Goal: Task Accomplishment & Management: Complete application form

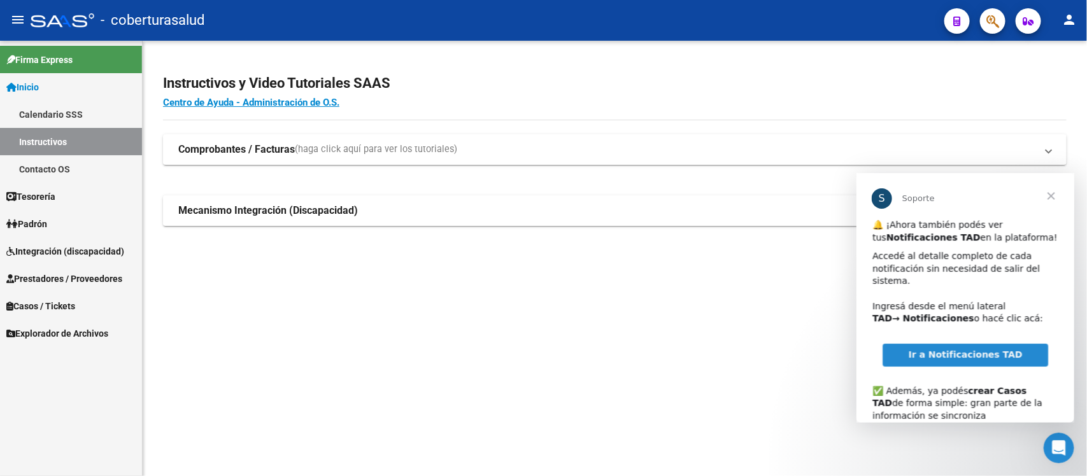
click at [70, 256] on span "Integración (discapacidad)" at bounding box center [65, 252] width 118 height 14
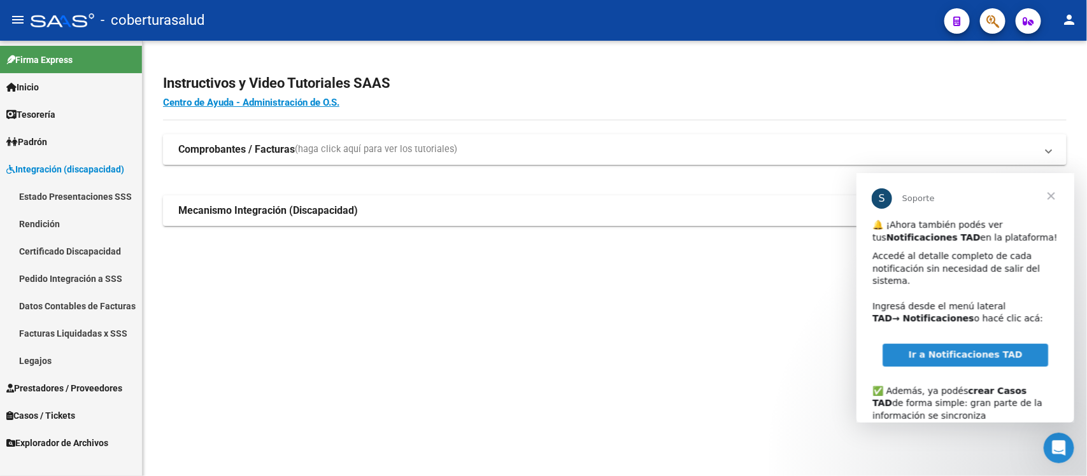
click at [77, 195] on link "Estado Presentaciones SSS" at bounding box center [71, 196] width 142 height 27
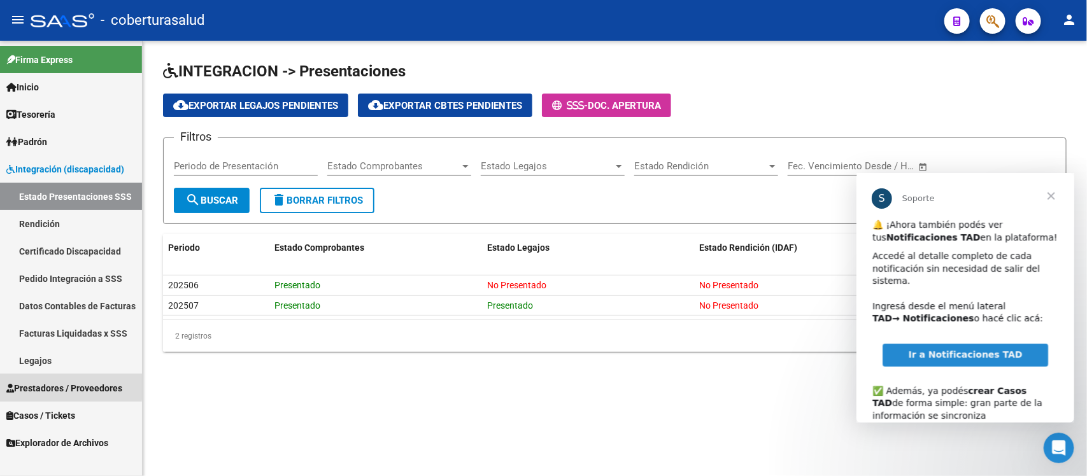
click at [51, 386] on span "Prestadores / Proveedores" at bounding box center [64, 388] width 116 height 14
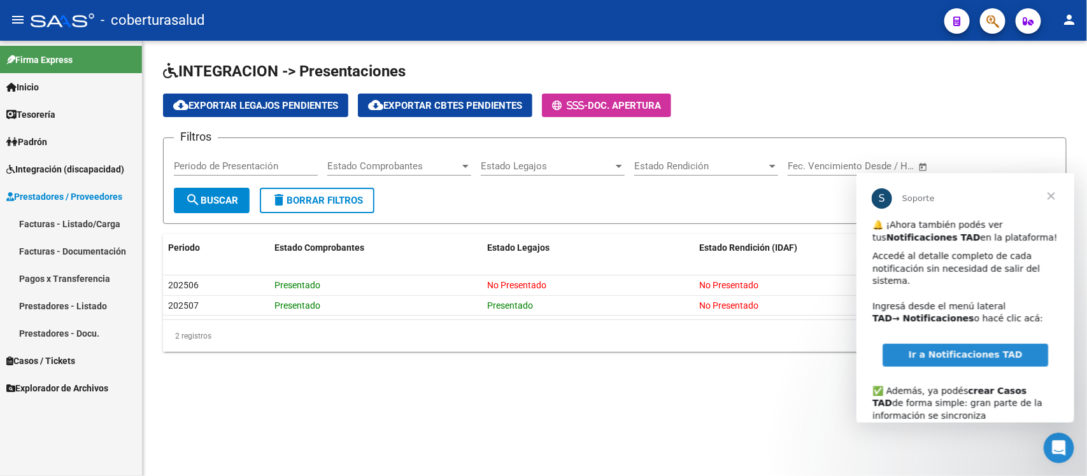
click at [82, 221] on link "Facturas - Listado/Carga" at bounding box center [71, 223] width 142 height 27
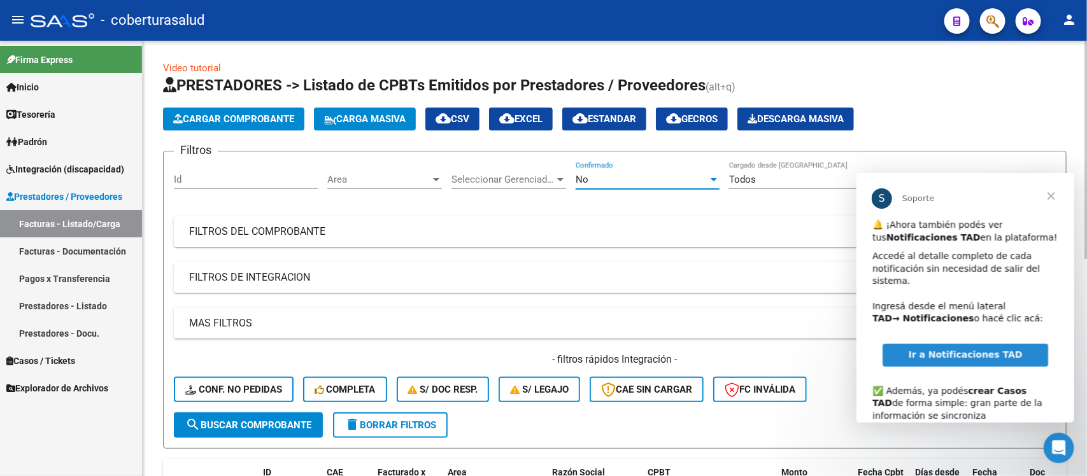
click at [589, 180] on div "No" at bounding box center [642, 179] width 132 height 11
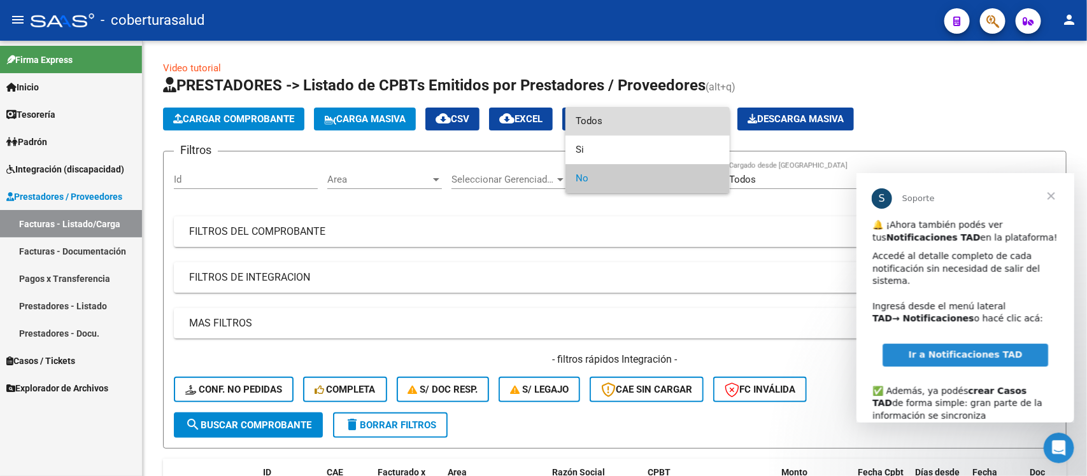
click at [625, 115] on span "Todos" at bounding box center [648, 121] width 144 height 29
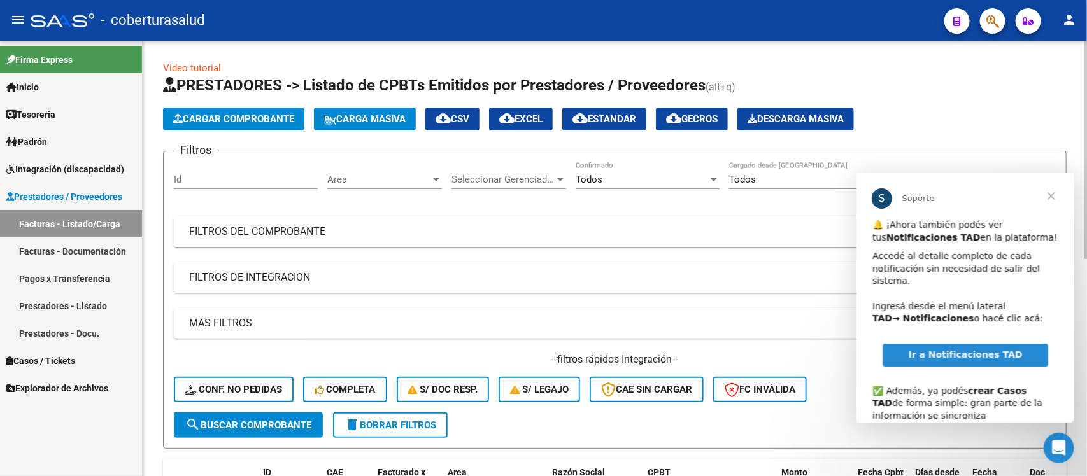
click at [558, 230] on mat-panel-title "FILTROS DEL COMPROBANTE" at bounding box center [607, 232] width 836 height 14
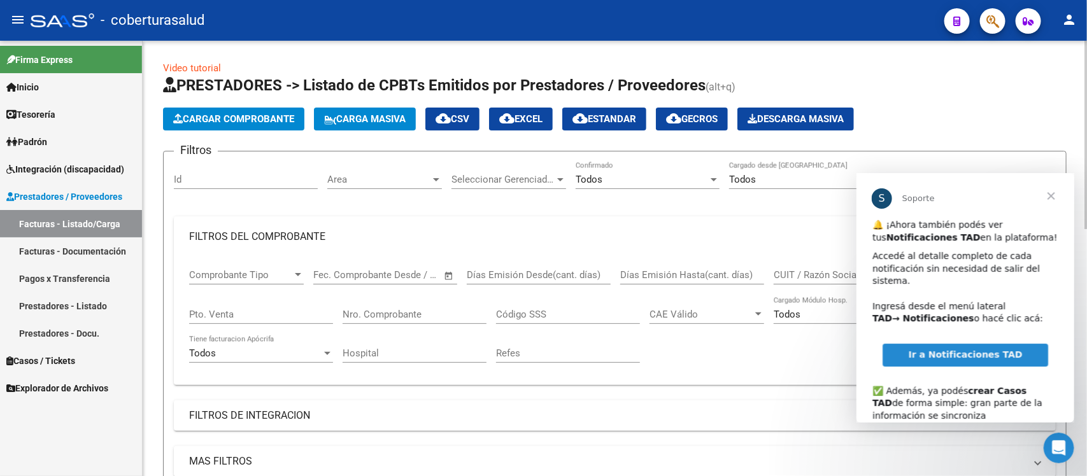
click at [799, 269] on input "CUIT / Razón Social" at bounding box center [846, 274] width 144 height 11
paste input "27297889112"
type input "27297889112"
click at [1049, 195] on span "Cerrar" at bounding box center [1051, 196] width 46 height 46
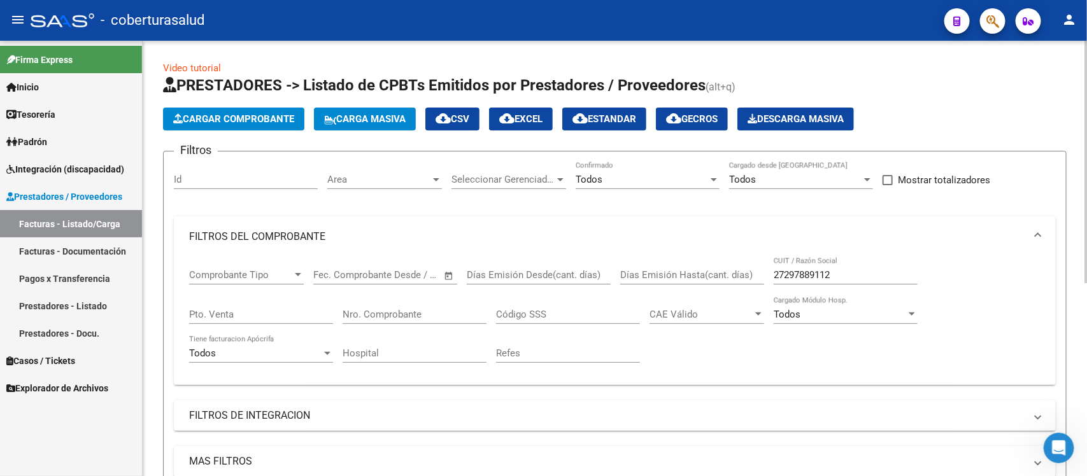
click at [858, 278] on input "27297889112" at bounding box center [846, 274] width 144 height 11
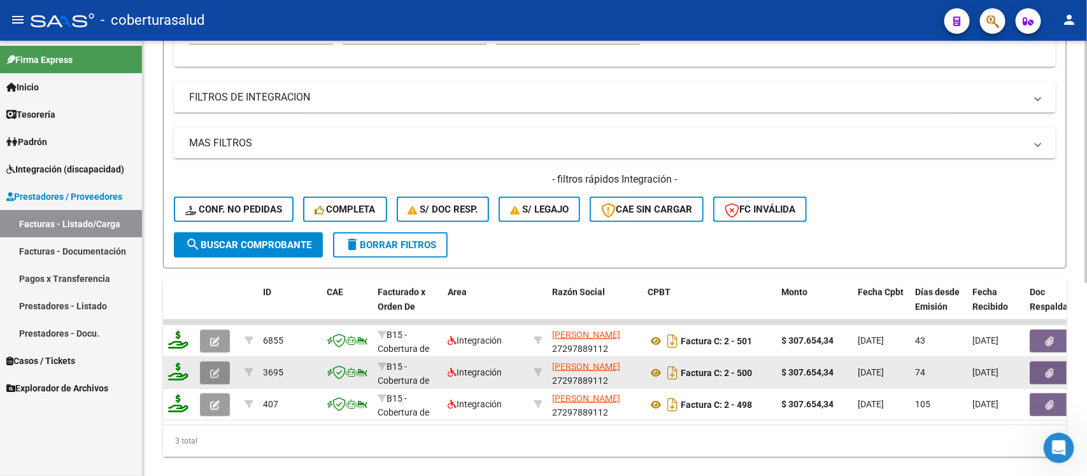
click at [210, 369] on icon "button" at bounding box center [215, 374] width 10 height 10
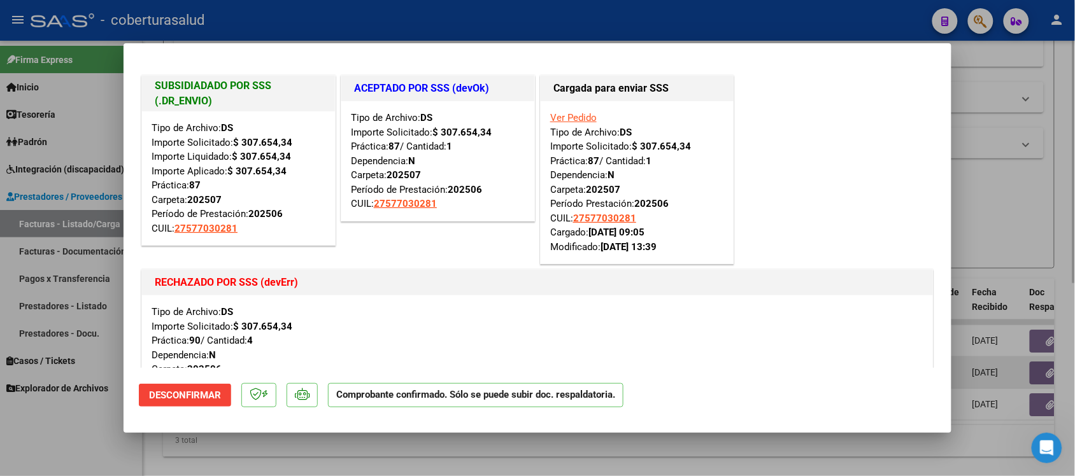
type input "$ 0,00"
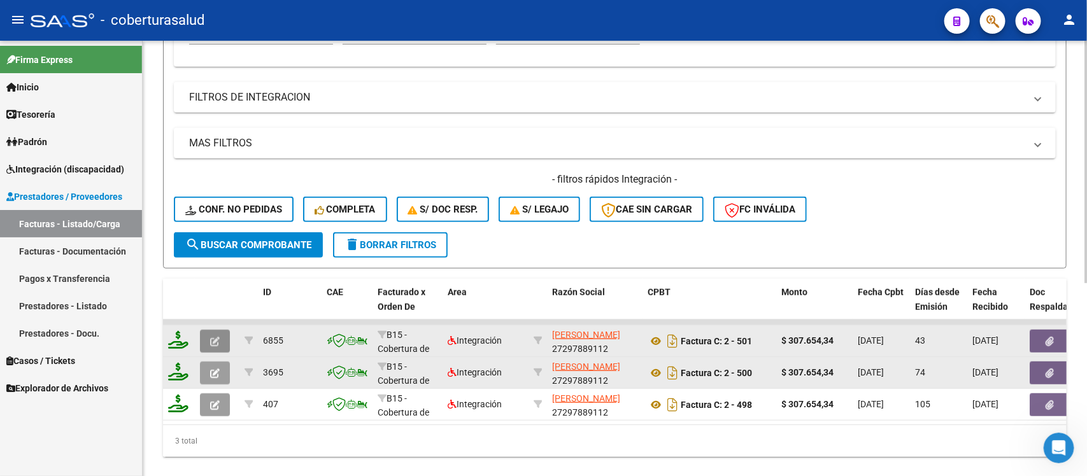
click at [220, 334] on button "button" at bounding box center [215, 341] width 30 height 23
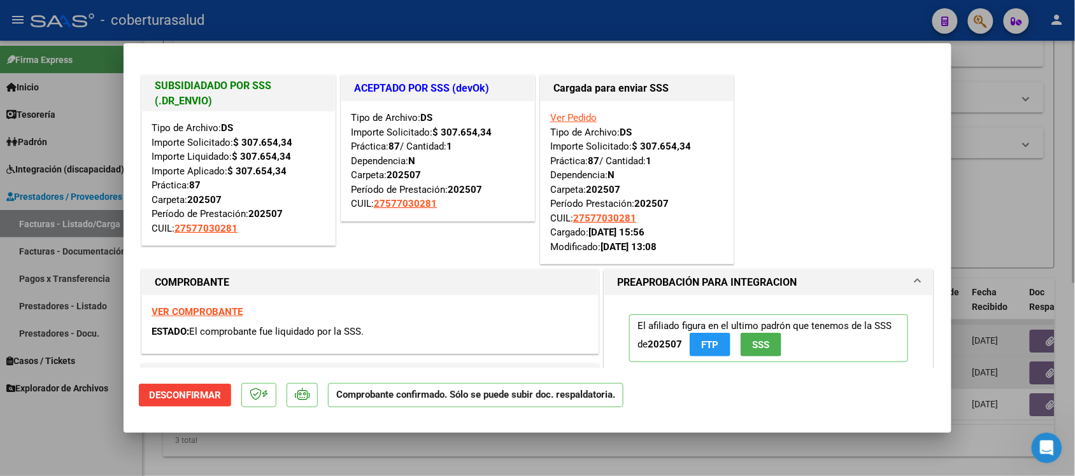
type input "$ 0,00"
